Goal: Check status: Check status

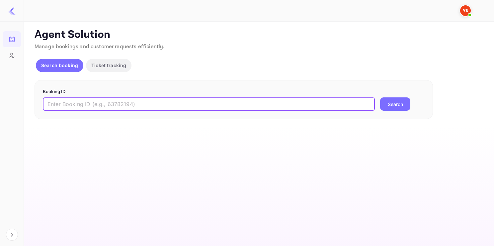
click at [164, 101] on input "text" at bounding box center [209, 103] width 332 height 13
paste input "9381720"
type input "9381720"
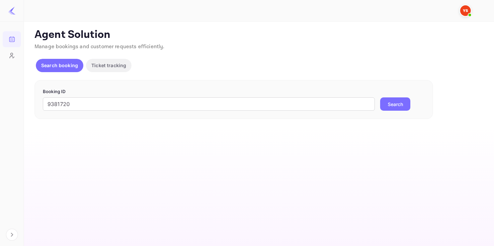
click at [397, 105] on button "Search" at bounding box center [395, 103] width 30 height 13
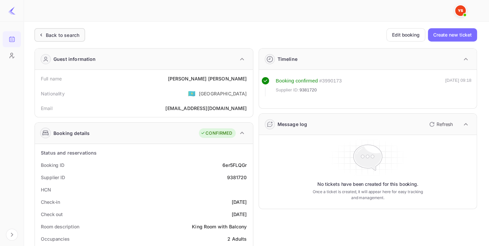
click at [64, 33] on div "Back to search" at bounding box center [63, 35] width 34 height 7
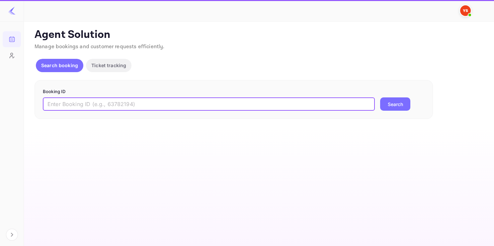
click at [92, 101] on input "text" at bounding box center [209, 103] width 332 height 13
paste input "8893469"
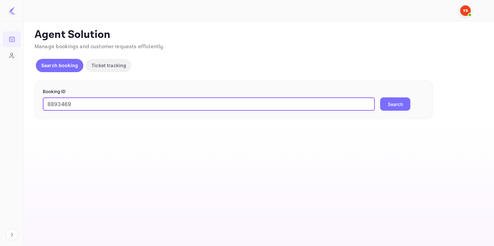
type input "8893469"
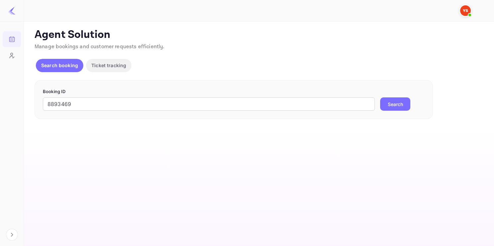
click at [392, 100] on button "Search" at bounding box center [395, 103] width 30 height 13
